Goal: Find specific page/section: Find specific page/section

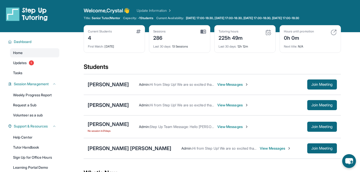
scroll to position [54, 0]
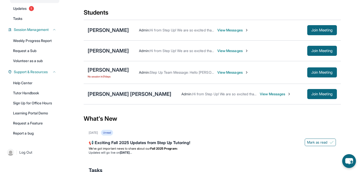
click at [144, 92] on div "[PERSON_NAME] [PERSON_NAME]" at bounding box center [130, 93] width 84 height 7
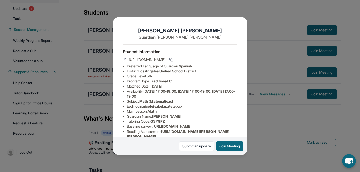
scroll to position [11, 0]
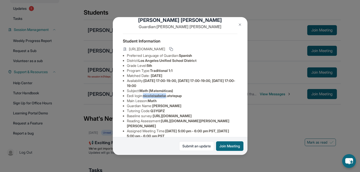
drag, startPoint x: 145, startPoint y: 95, endPoint x: 169, endPoint y: 95, distance: 24.9
click at [169, 95] on li "Eedi login : nicoleisabelar.atstepup" at bounding box center [182, 95] width 111 height 5
click at [172, 96] on span "nicoleisabelar.atstepup" at bounding box center [162, 96] width 39 height 4
drag, startPoint x: 170, startPoint y: 96, endPoint x: 189, endPoint y: 96, distance: 18.1
click at [189, 97] on li "Eedi login : nicoleisabelar.atstepup" at bounding box center [182, 95] width 111 height 5
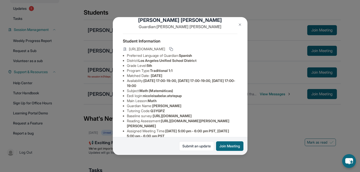
click at [155, 96] on span "nicoleisabelar.atstepup" at bounding box center [162, 96] width 39 height 4
drag, startPoint x: 145, startPoint y: 96, endPoint x: 197, endPoint y: 98, distance: 52.6
click at [197, 98] on li "Eedi login : nicoleisabelar.atstepup" at bounding box center [182, 95] width 111 height 5
copy li "nicoleisabelar.atstepup"
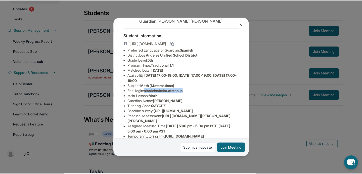
scroll to position [17, 0]
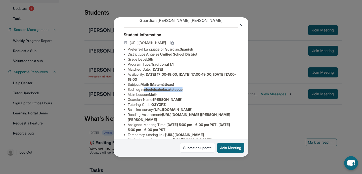
click at [240, 24] on img at bounding box center [241, 25] width 4 height 4
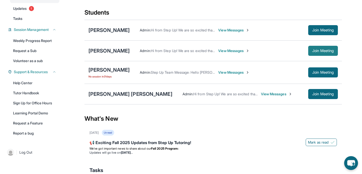
click at [314, 55] on button "Join Meeting" at bounding box center [323, 51] width 30 height 10
